Goal: Transaction & Acquisition: Purchase product/service

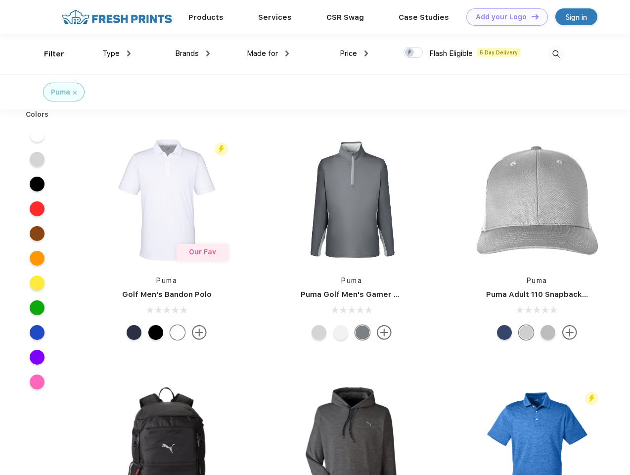
click at [504, 17] on link "Add your Logo Design Tool" at bounding box center [507, 16] width 82 height 17
click at [0, 0] on div "Design Tool" at bounding box center [0, 0] width 0 height 0
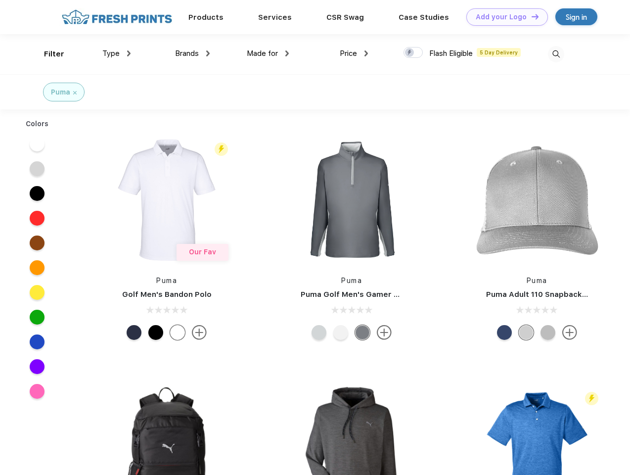
click at [531, 16] on link "Add your Logo Design Tool" at bounding box center [507, 16] width 82 height 17
click at [47, 54] on div "Filter" at bounding box center [54, 53] width 20 height 11
click at [117, 53] on span "Type" at bounding box center [110, 53] width 17 height 9
click at [192, 53] on span "Brands" at bounding box center [187, 53] width 24 height 9
click at [268, 53] on span "Made for" at bounding box center [262, 53] width 31 height 9
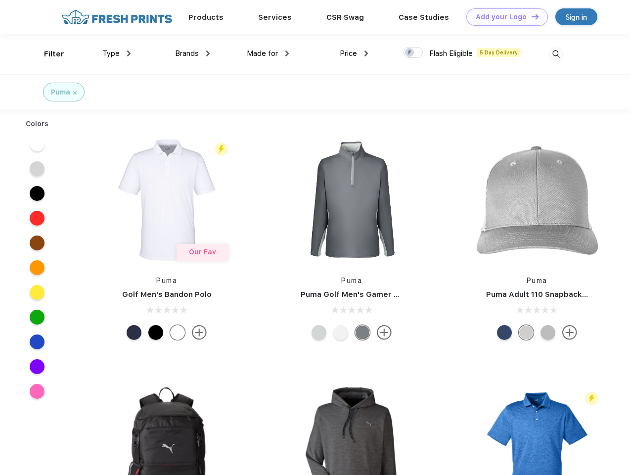
click at [354, 53] on span "Price" at bounding box center [348, 53] width 17 height 9
click at [414, 53] on div at bounding box center [413, 52] width 19 height 11
click at [410, 53] on input "checkbox" at bounding box center [407, 49] width 6 height 6
click at [556, 54] on img at bounding box center [556, 54] width 16 height 16
